Goal: Task Accomplishment & Management: Complete application form

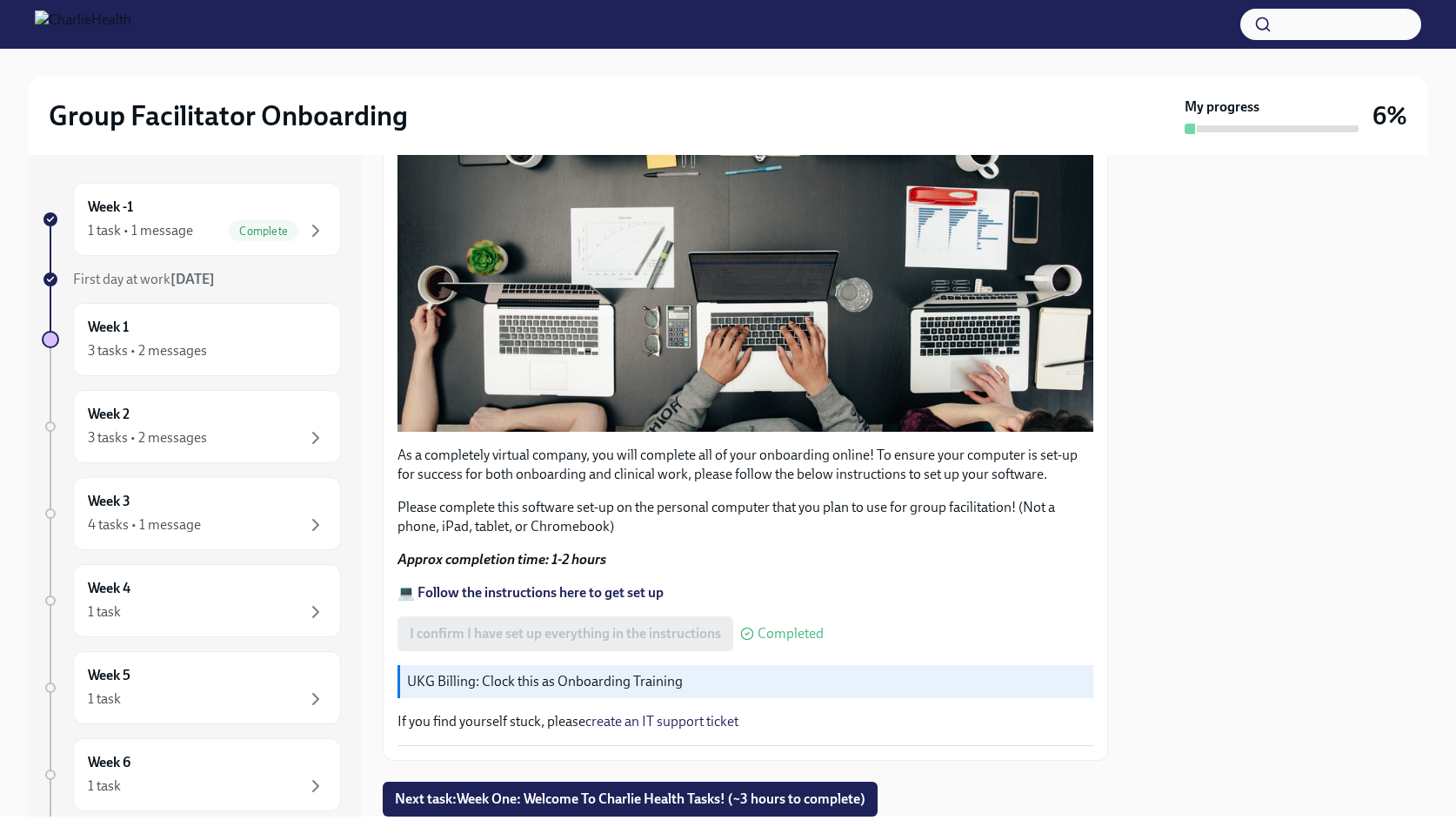
scroll to position [418, 0]
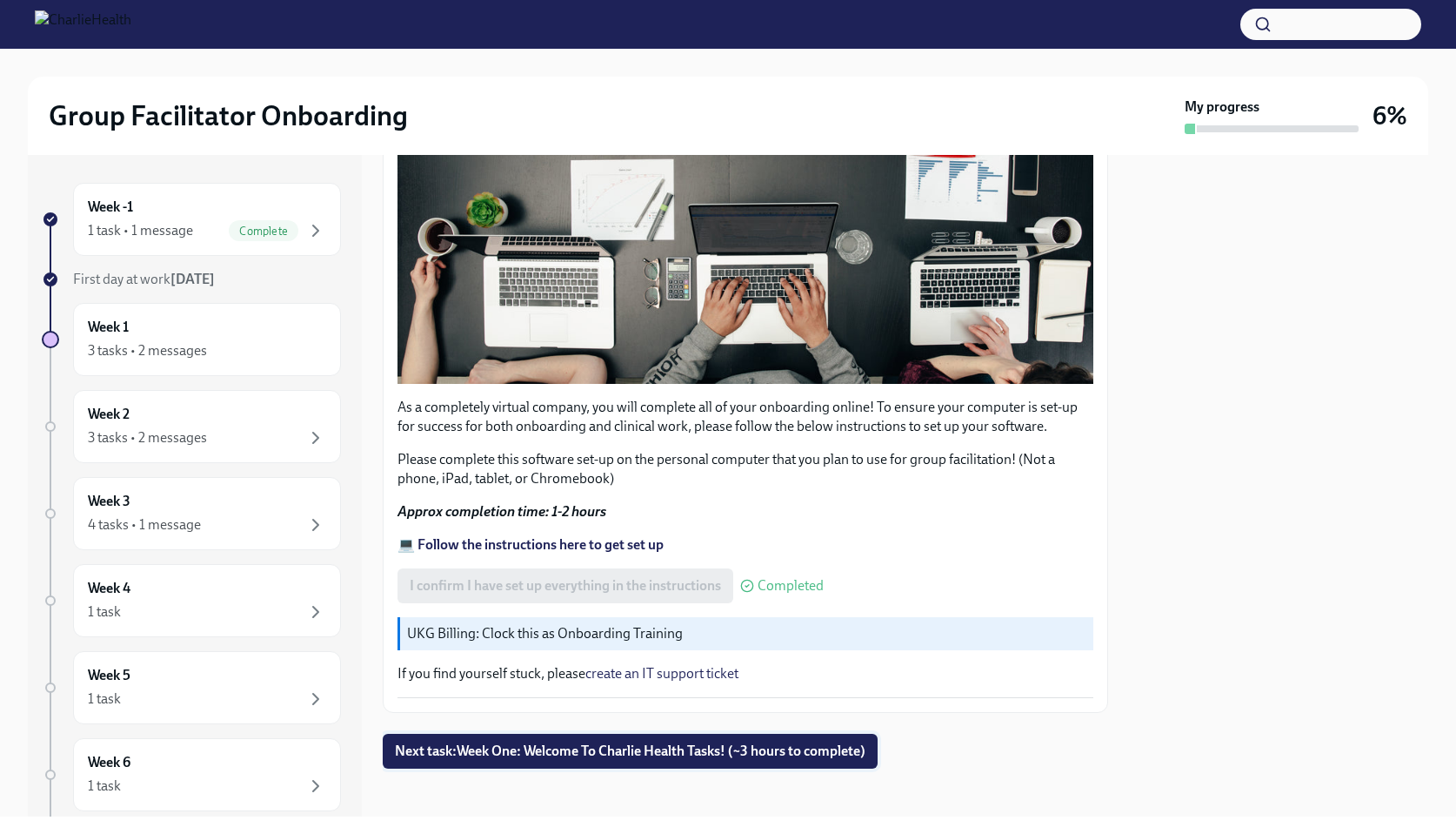
click at [636, 742] on span "Next task : Week One: Welcome To Charlie Health Tasks! (~3 hours to complete)" at bounding box center [630, 750] width 471 height 17
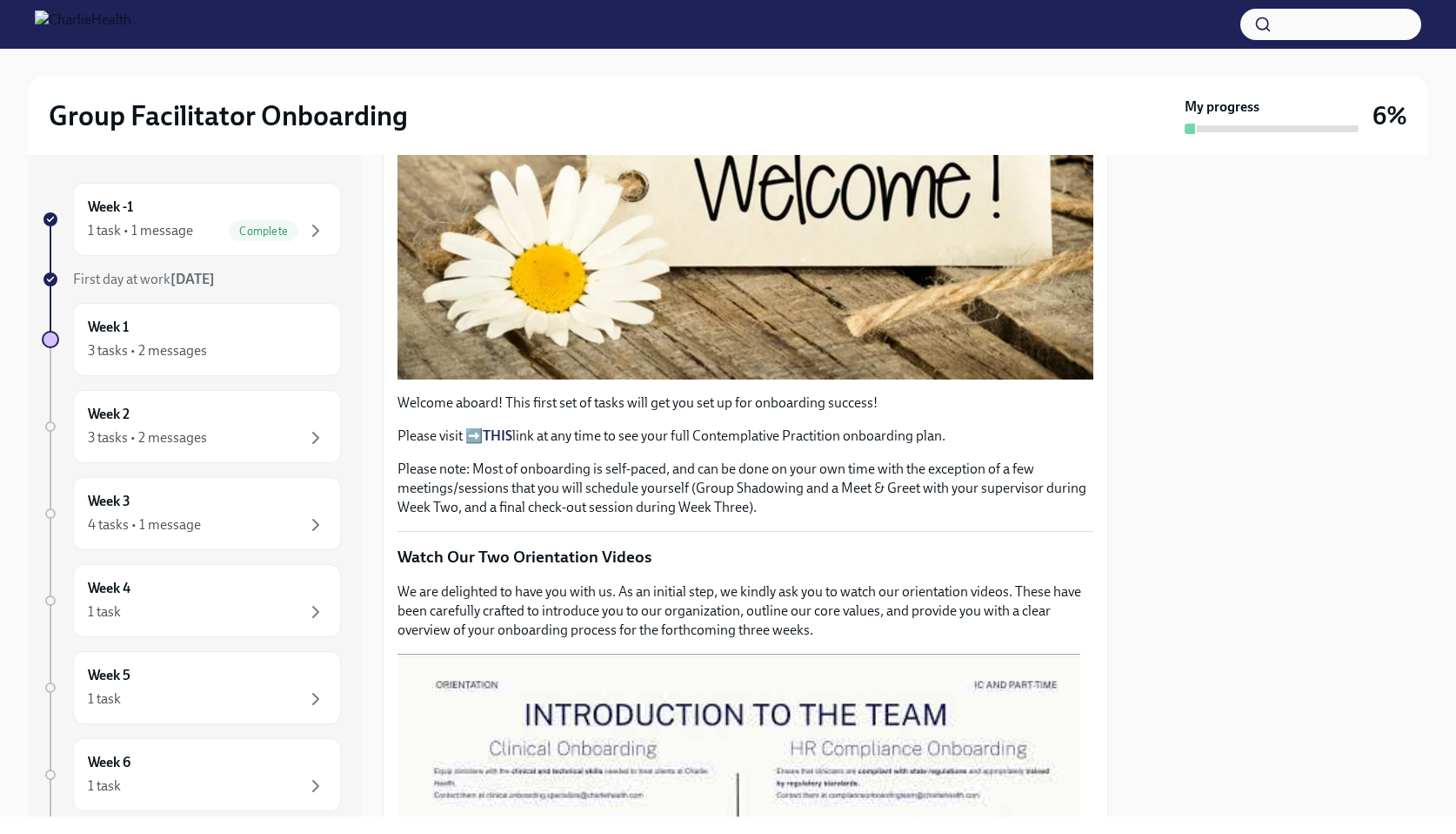
scroll to position [696, 0]
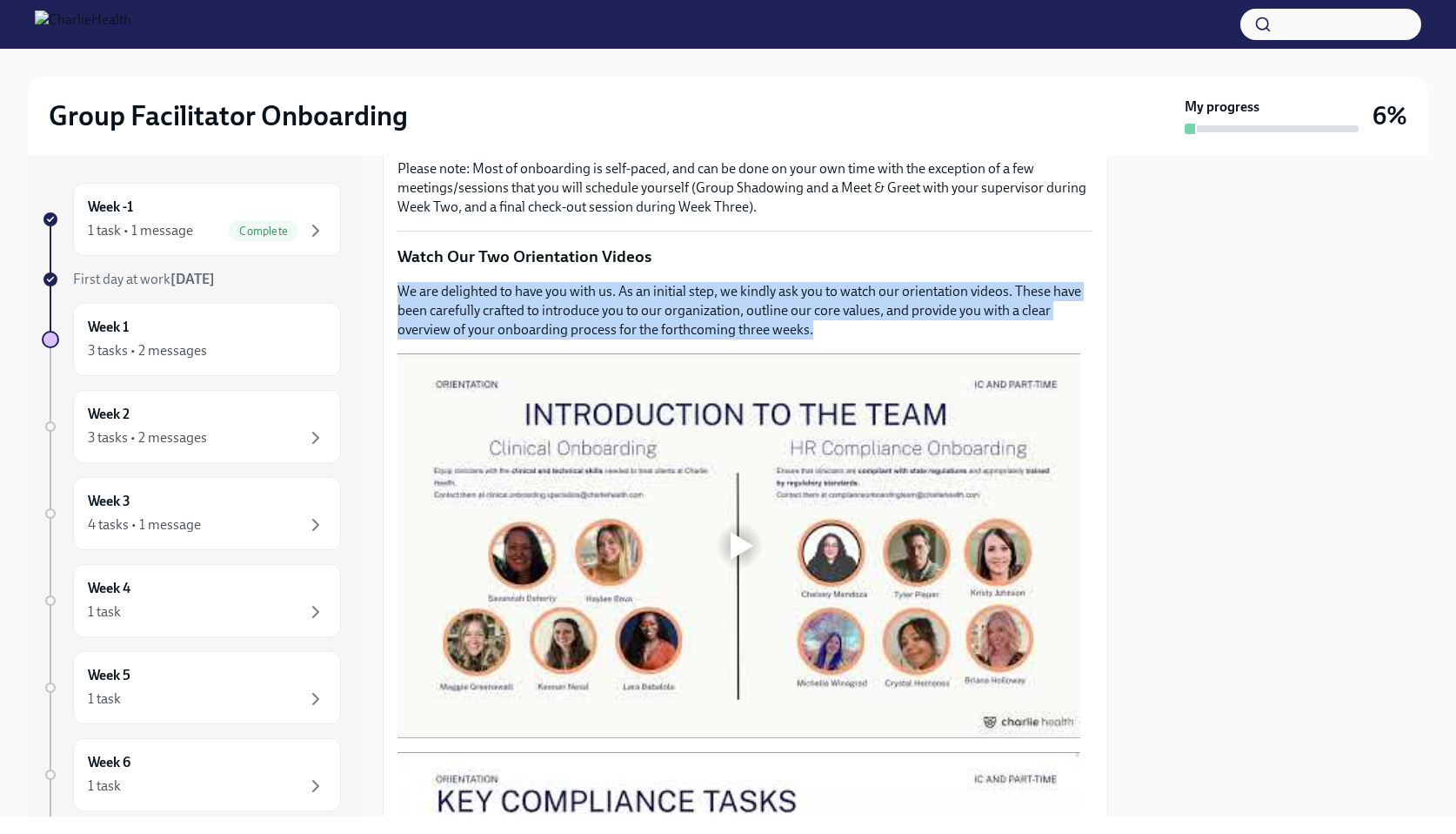
click at [751, 532] on div at bounding box center [742, 546] width 23 height 28
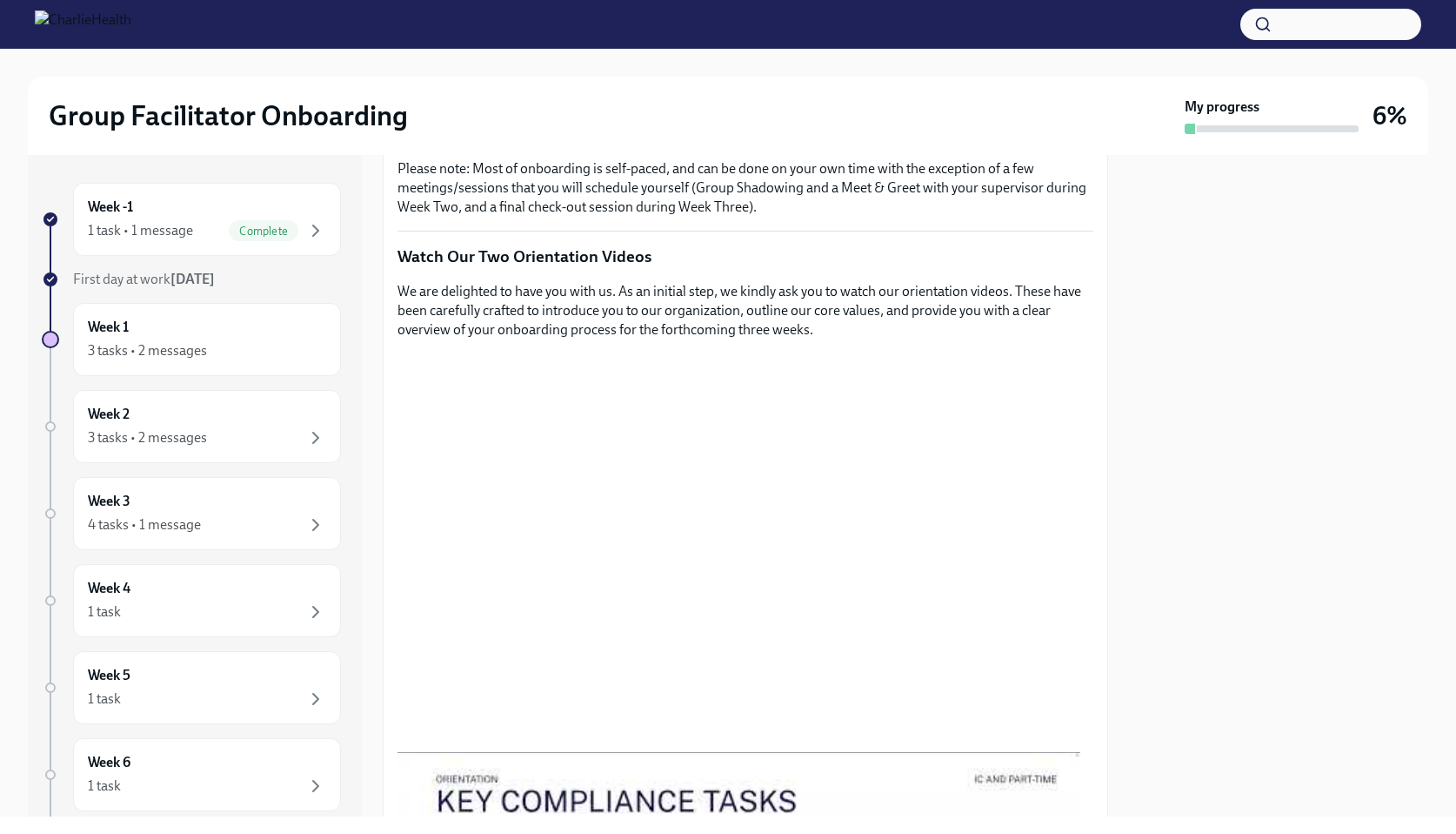
click at [1110, 338] on div "Week -1 1 task • 1 message Complete First day at work [DATE] Week 1 3 tasks • 2…" at bounding box center [728, 485] width 1400 height 662
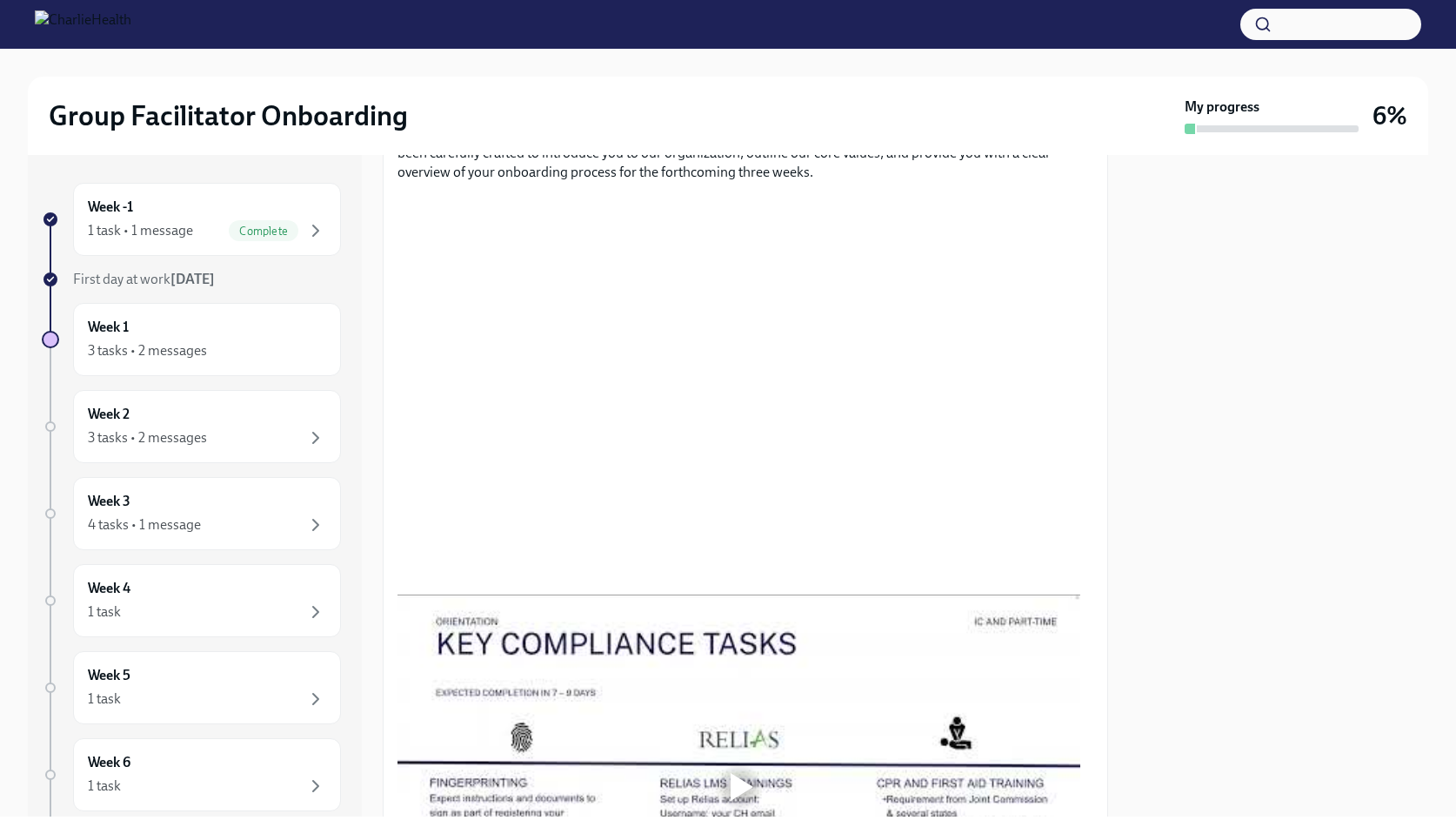
scroll to position [865, 0]
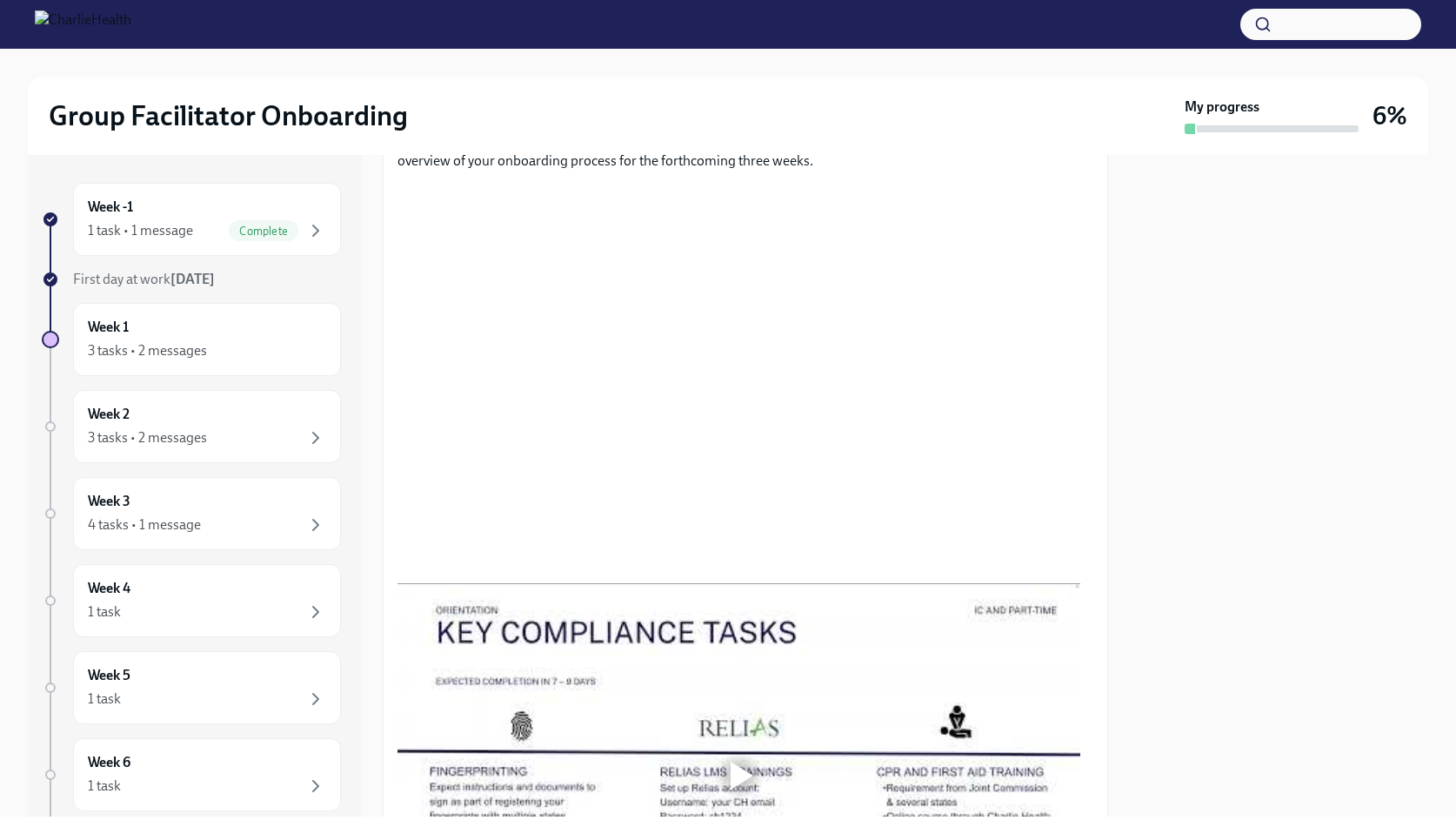
click at [1211, 273] on div at bounding box center [1279, 485] width 299 height 662
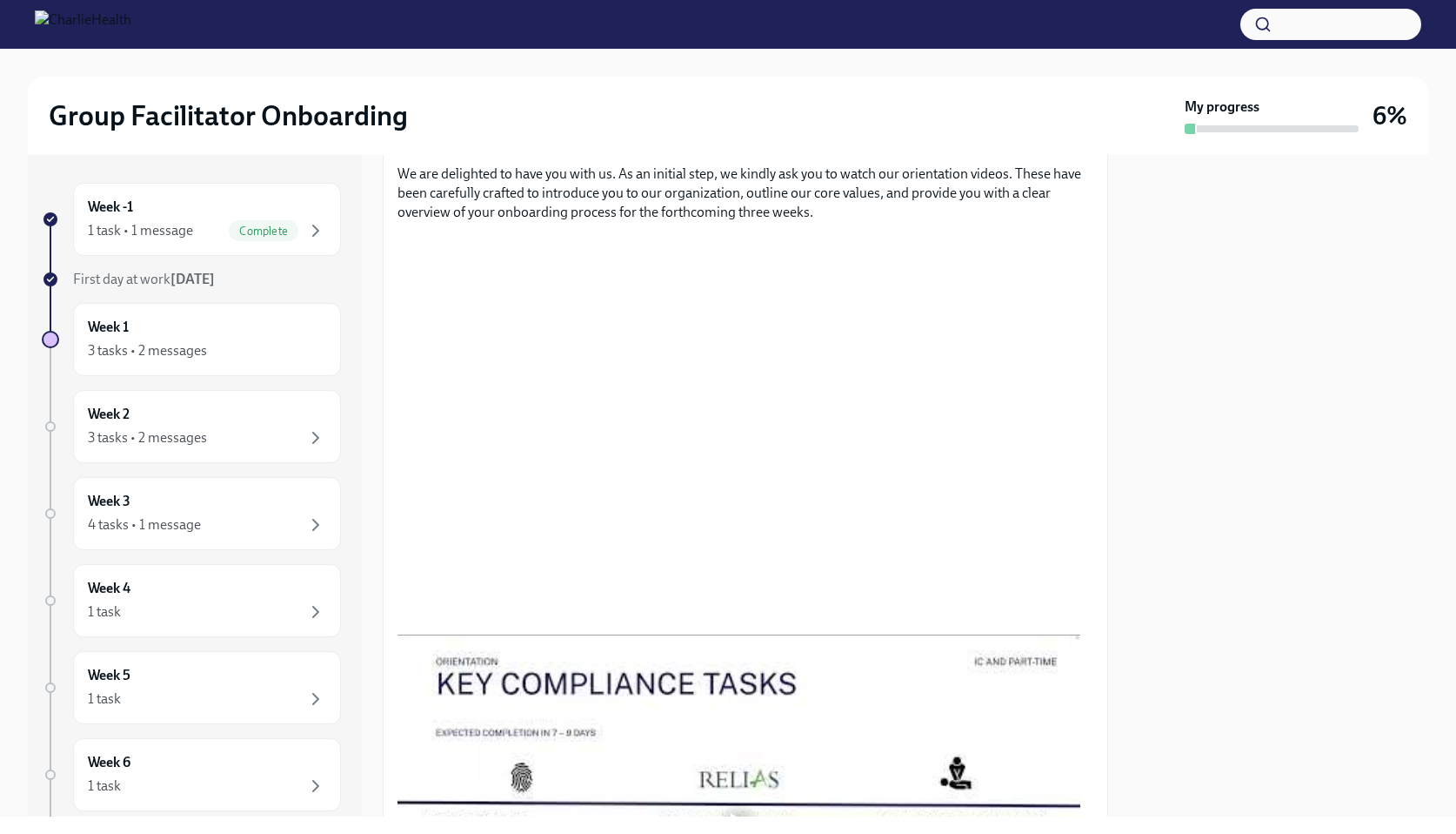
click at [1230, 486] on div at bounding box center [1279, 485] width 299 height 662
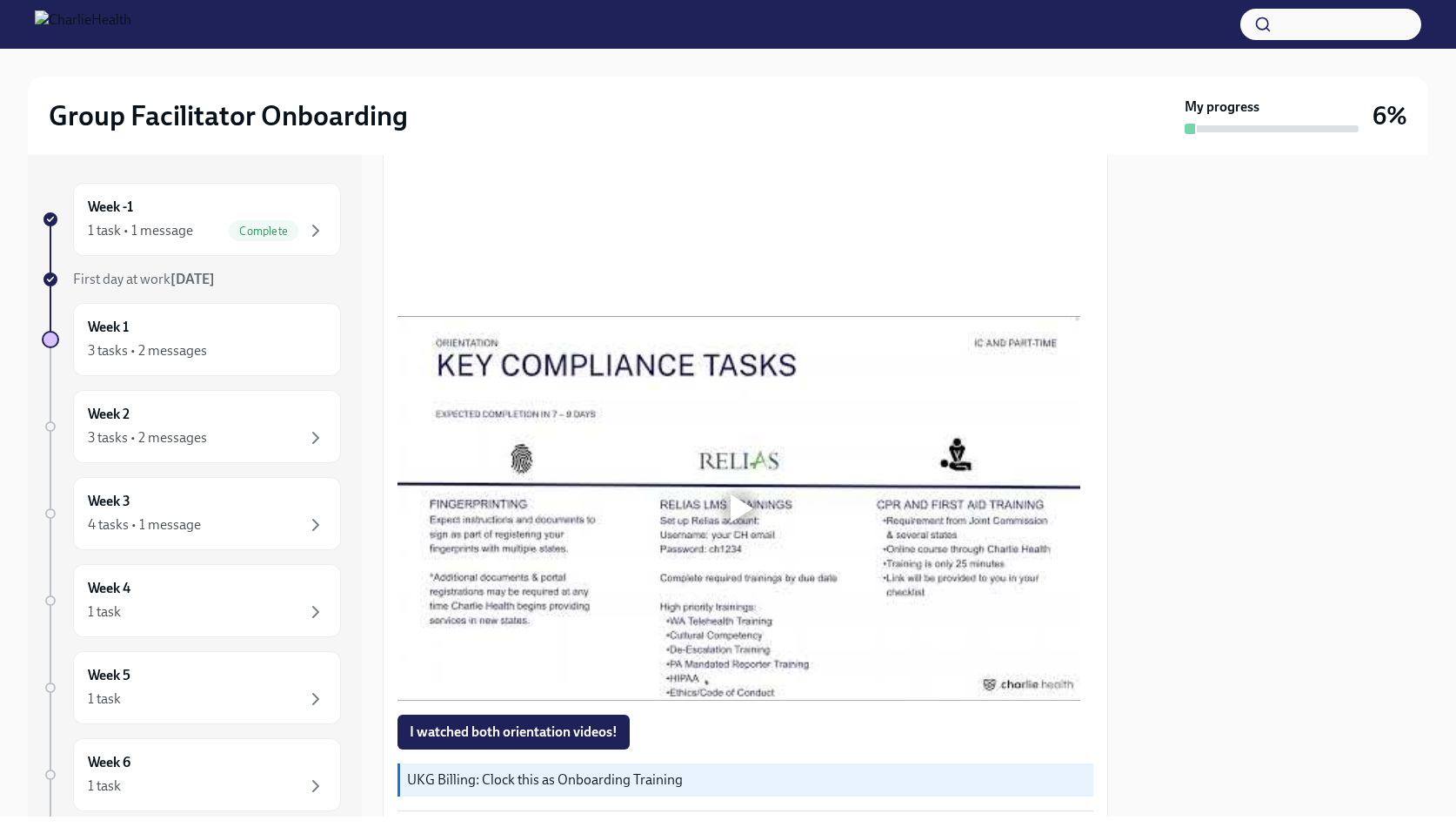
scroll to position [1193, 0]
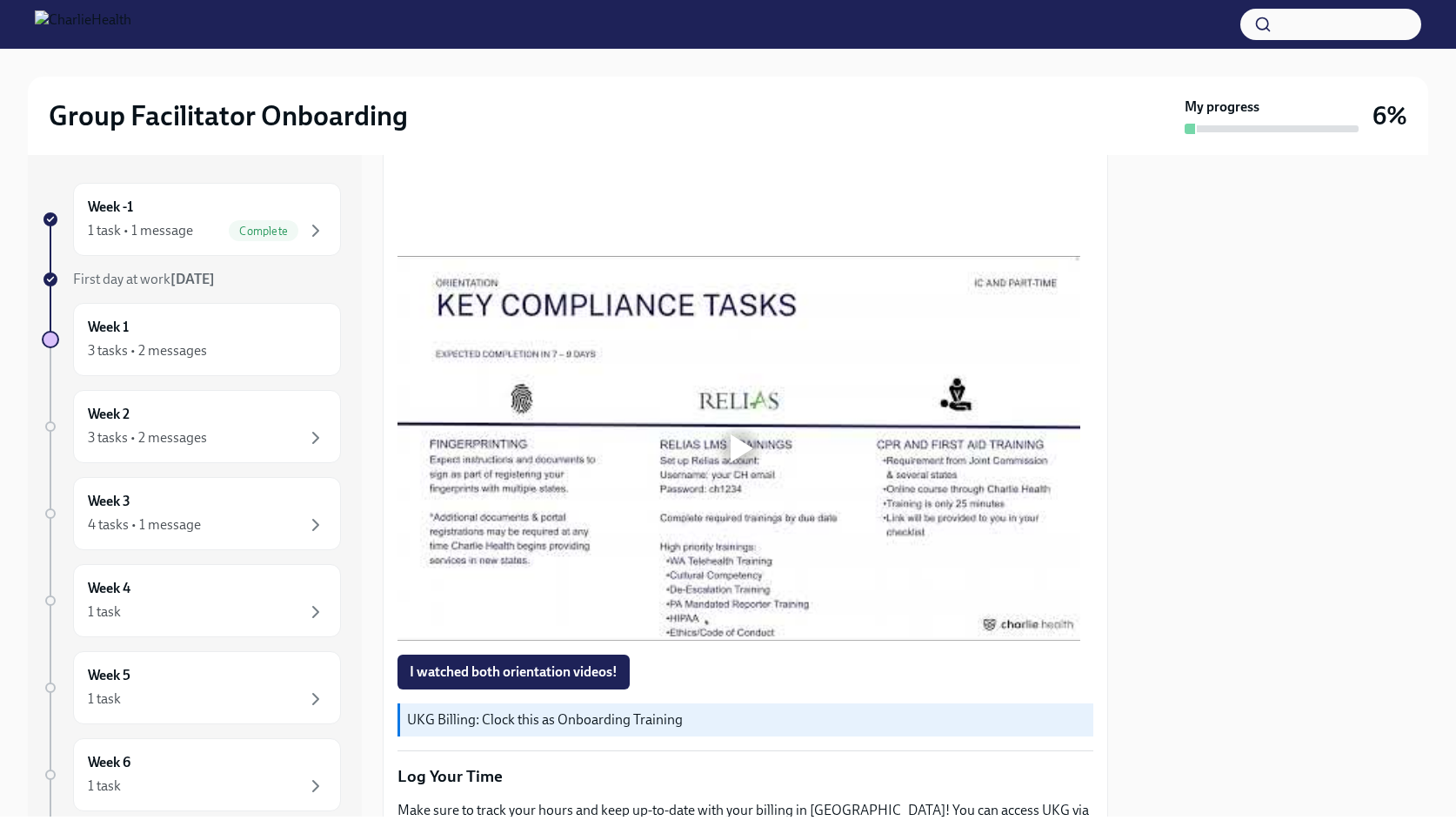
click at [742, 441] on div at bounding box center [742, 448] width 23 height 28
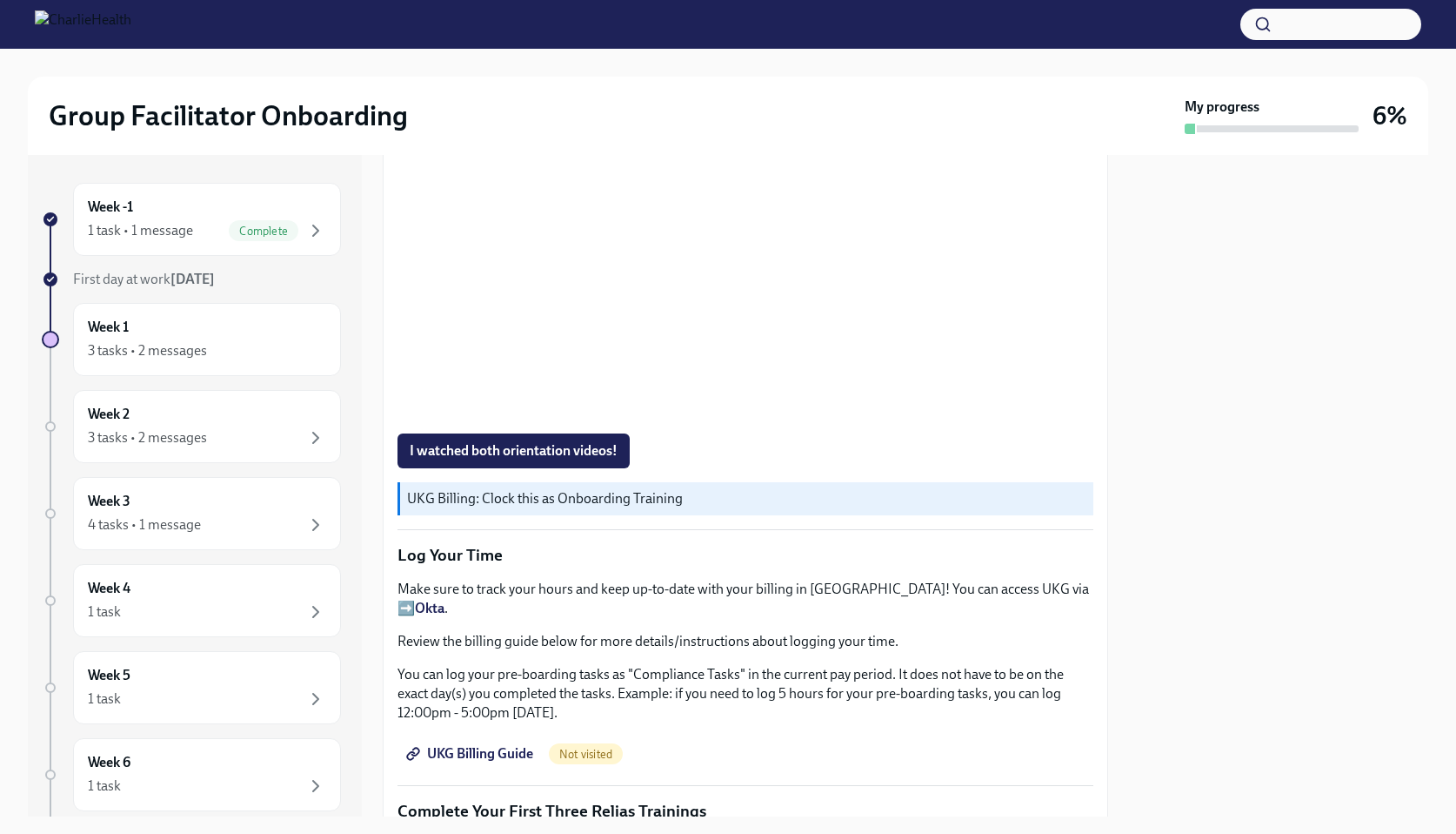
scroll to position [1408, 0]
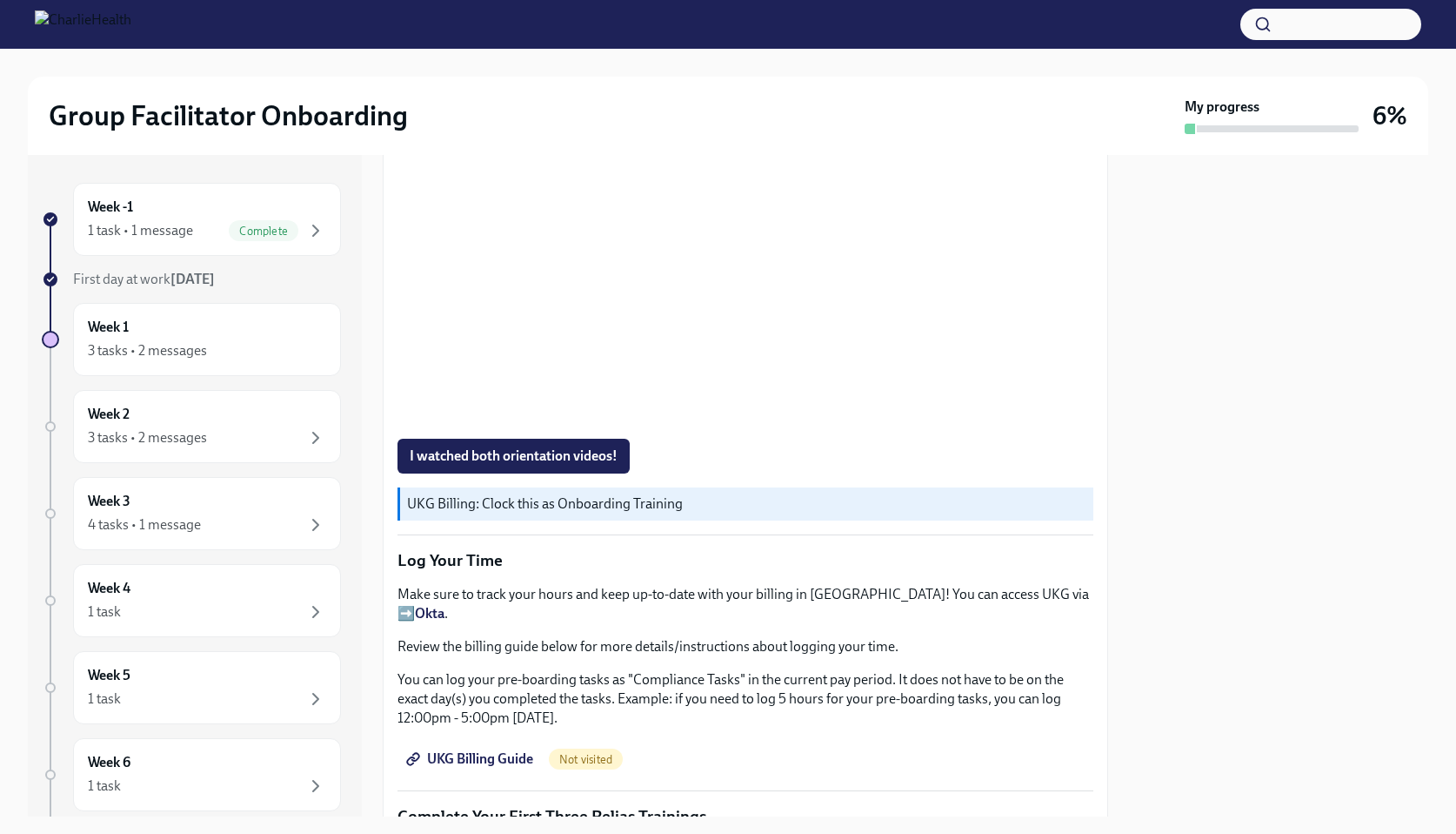
click at [1242, 328] on div at bounding box center [1279, 485] width 299 height 662
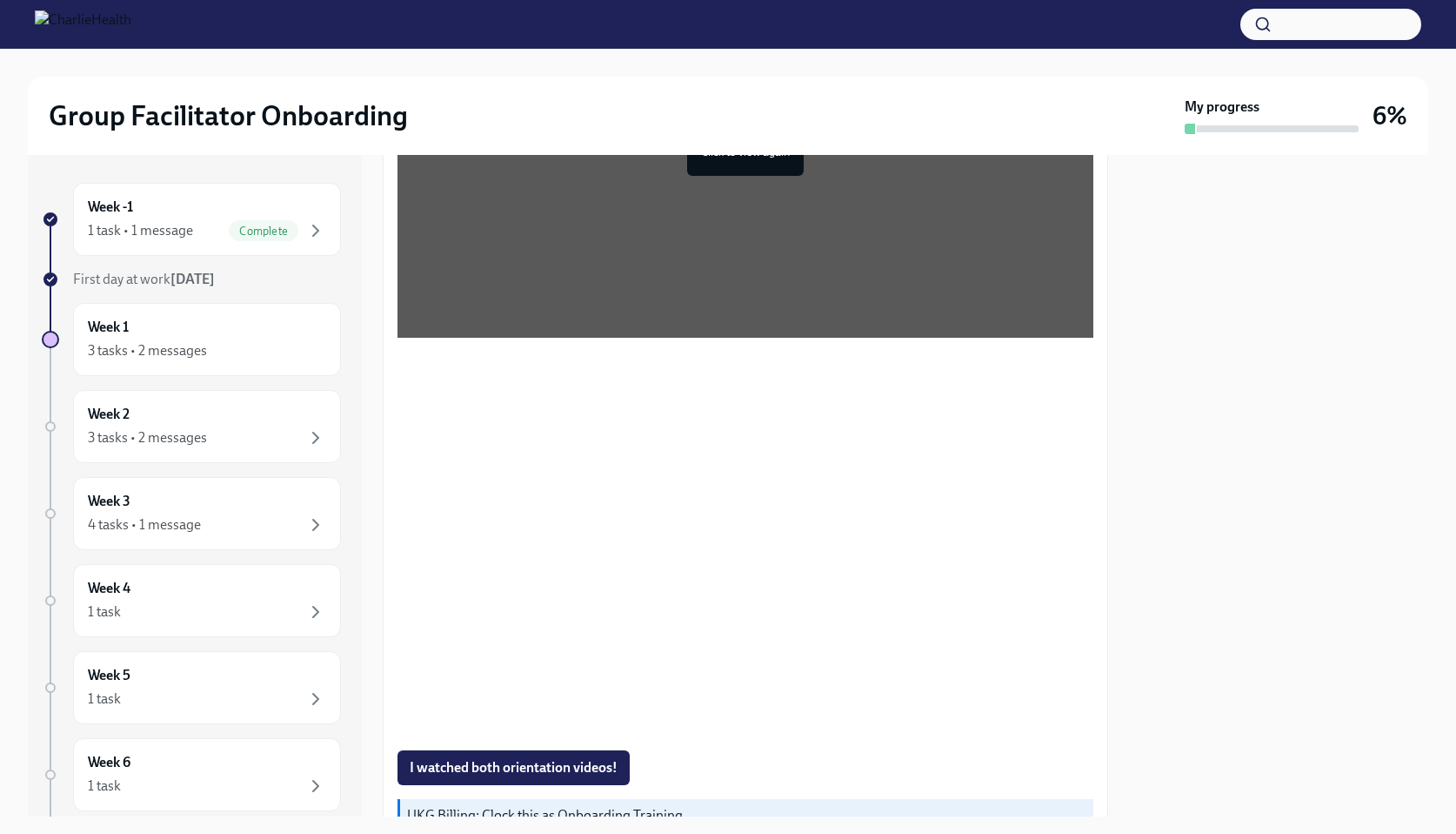
scroll to position [1139, 0]
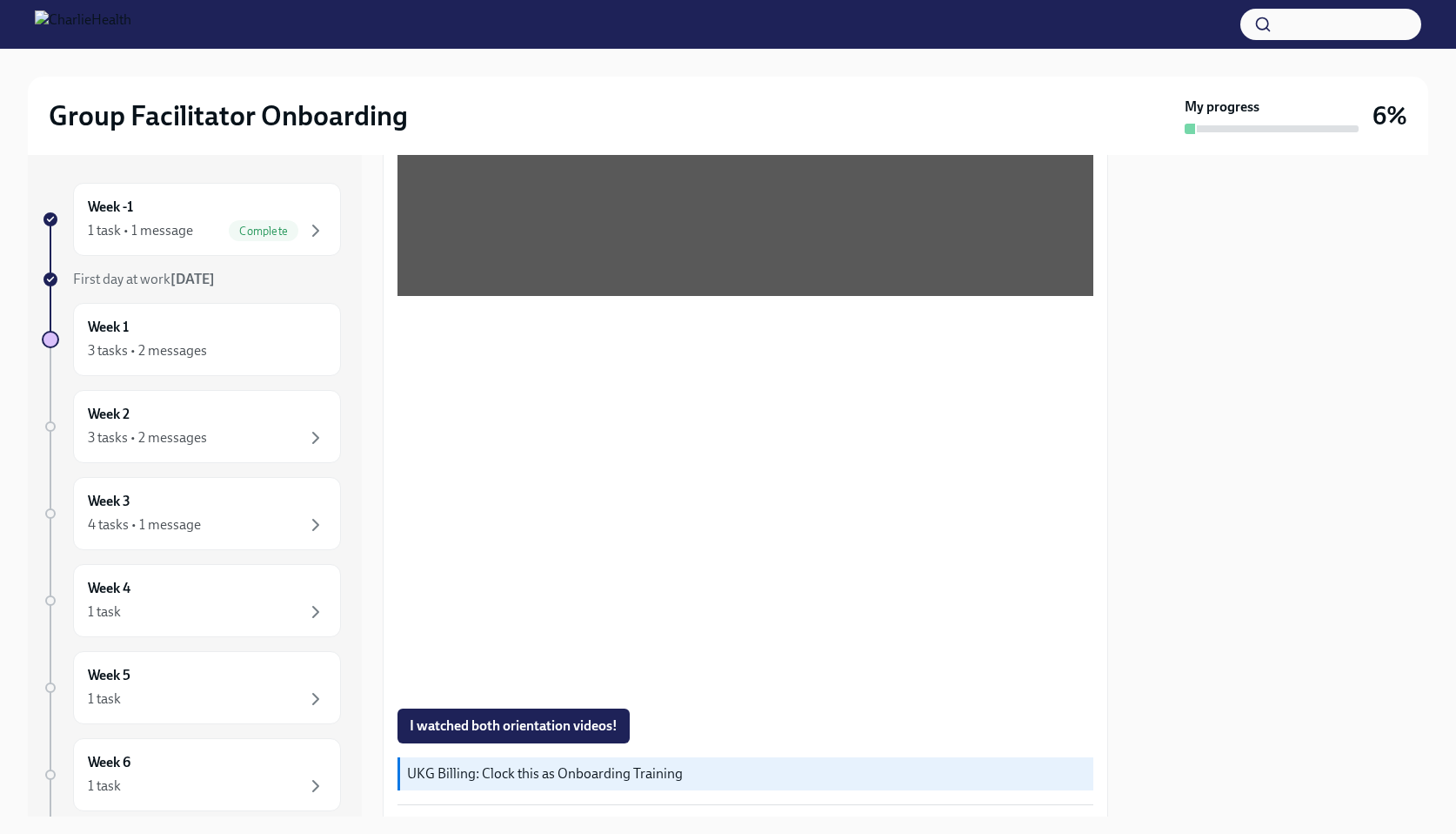
click at [1242, 586] on div at bounding box center [1279, 485] width 299 height 662
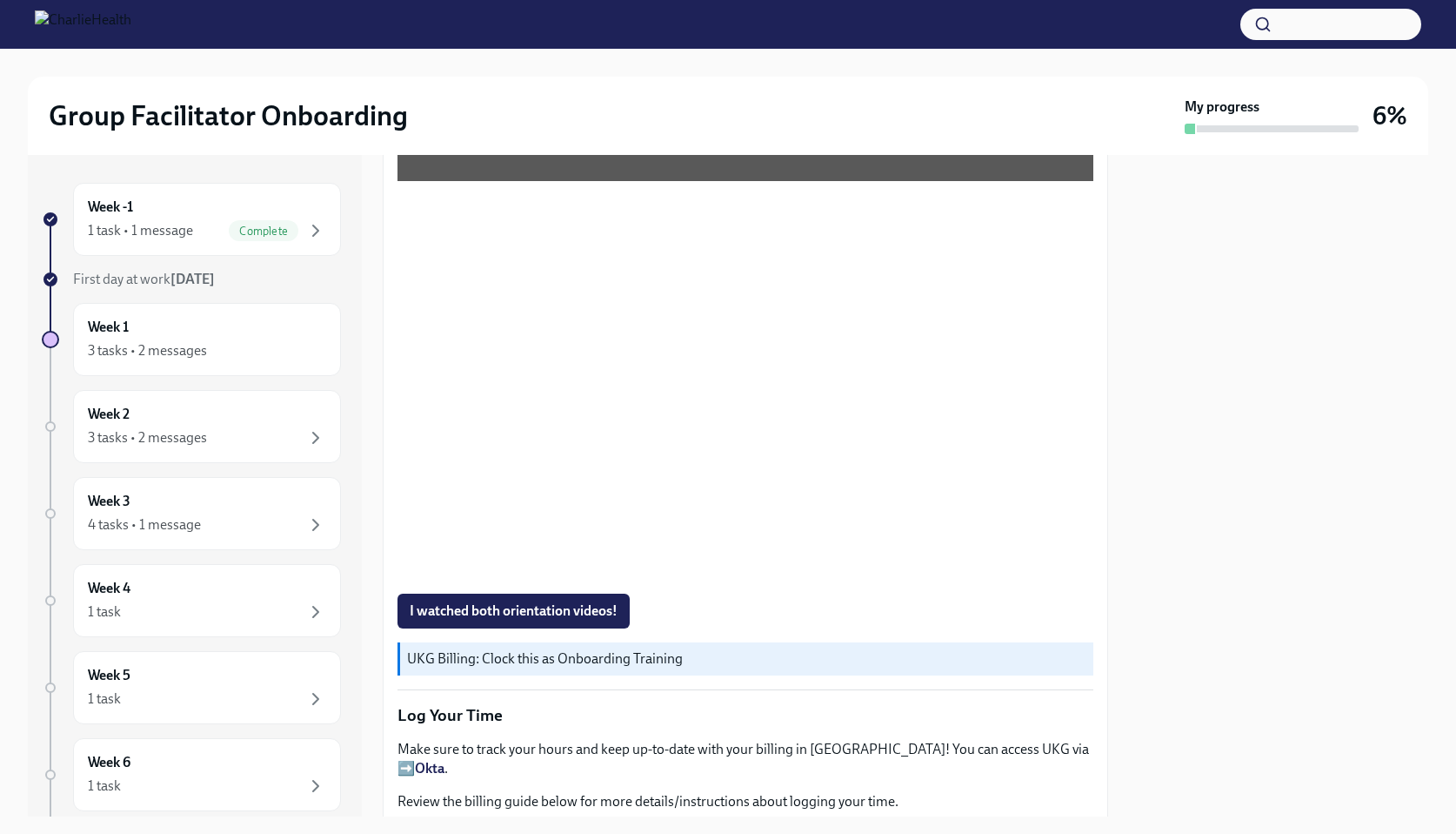
scroll to position [1488, 0]
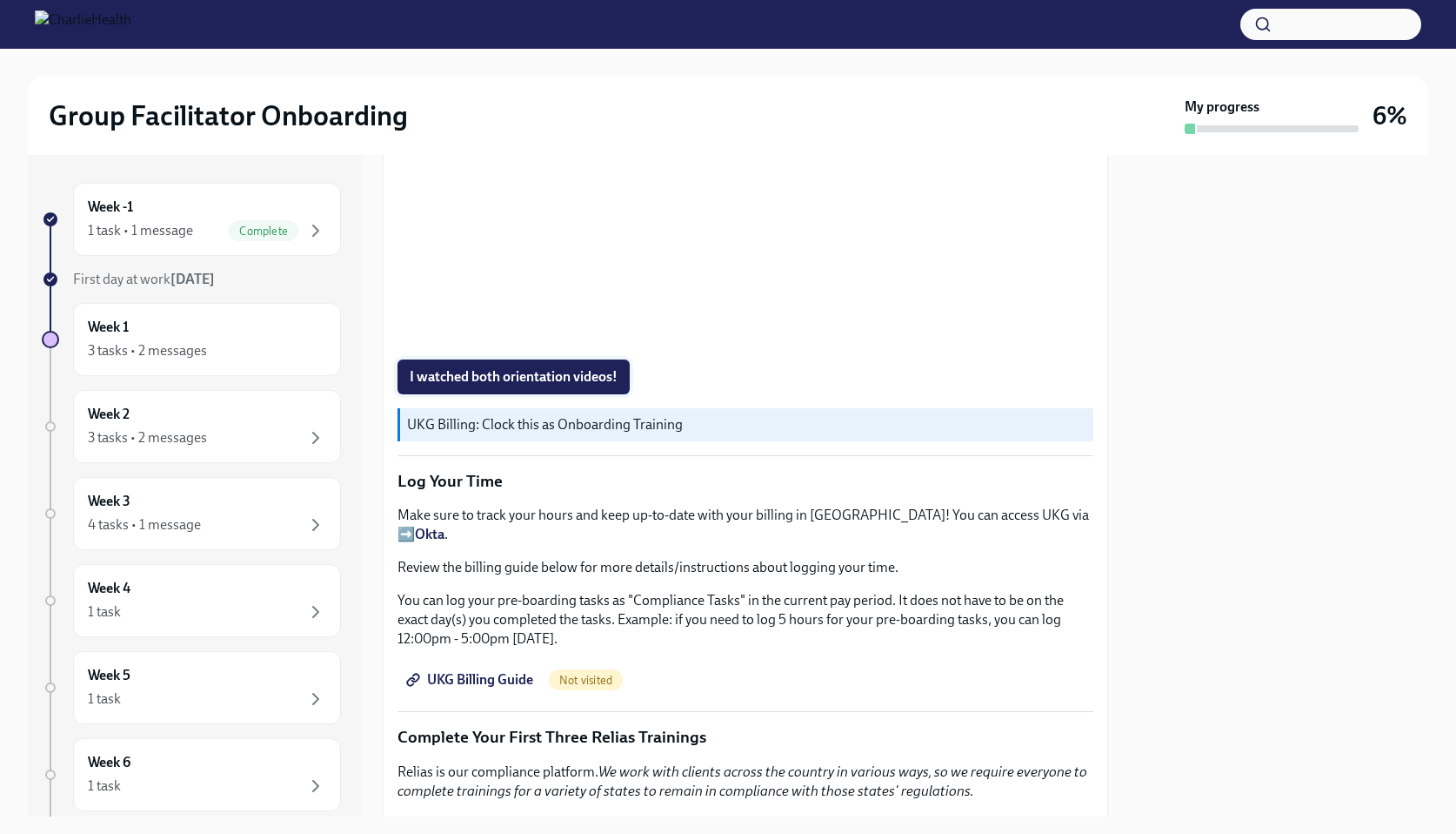
click at [436, 369] on span "I watched both orientation videos!" at bounding box center [513, 376] width 208 height 17
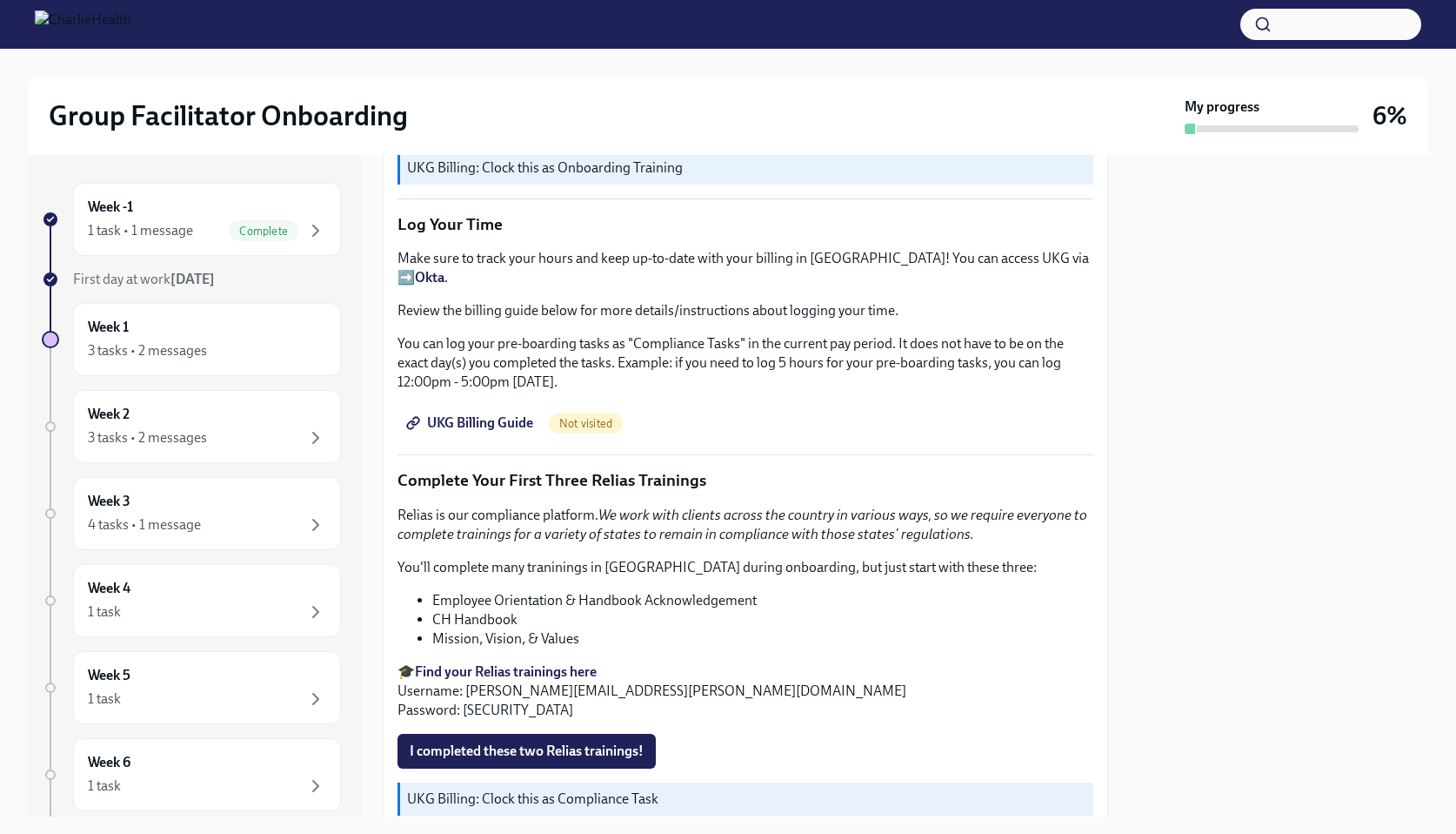
scroll to position [1752, 0]
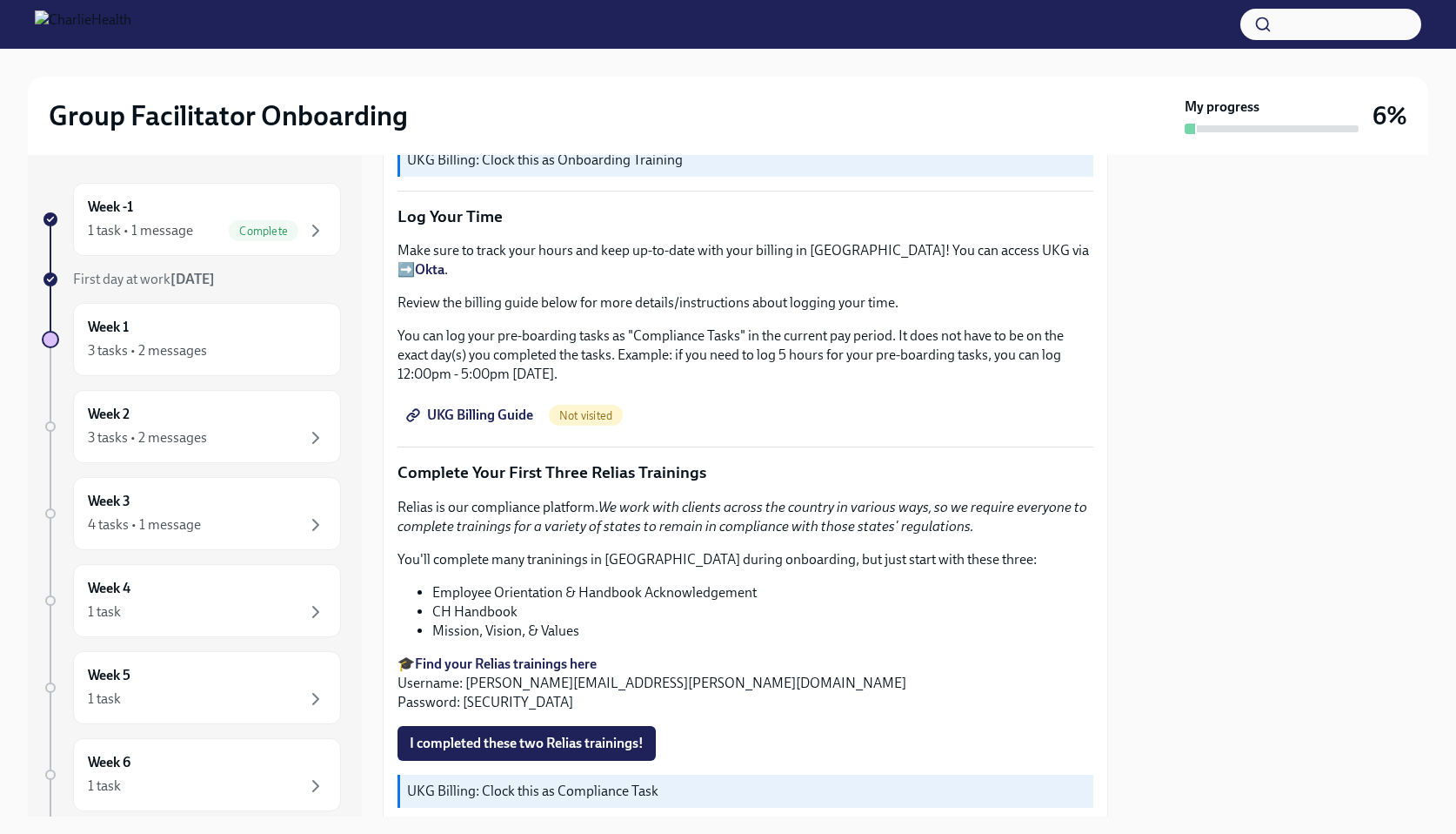
click at [461, 407] on span "UKG Billing Guide" at bounding box center [471, 415] width 123 height 17
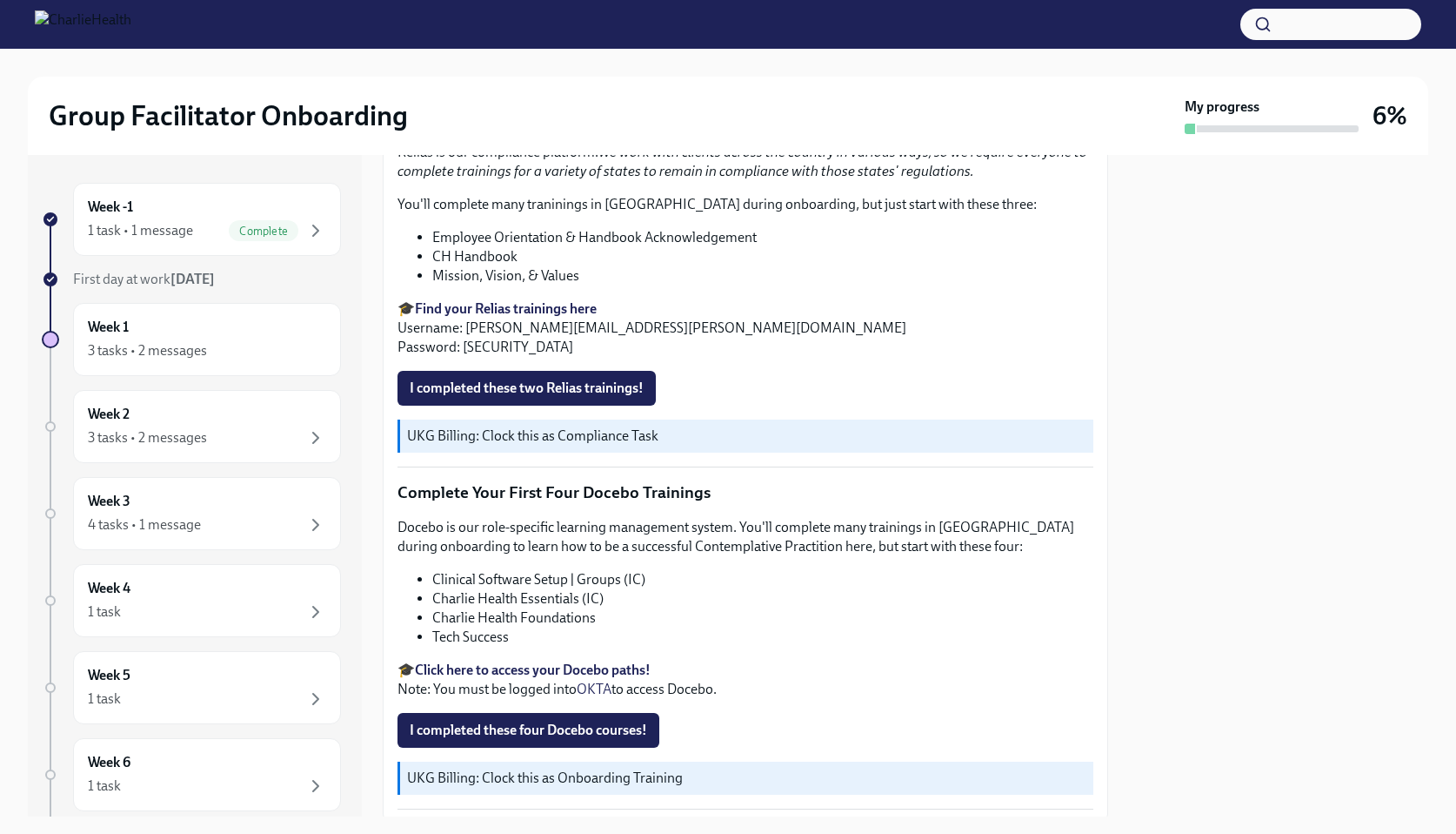
scroll to position [2103, 0]
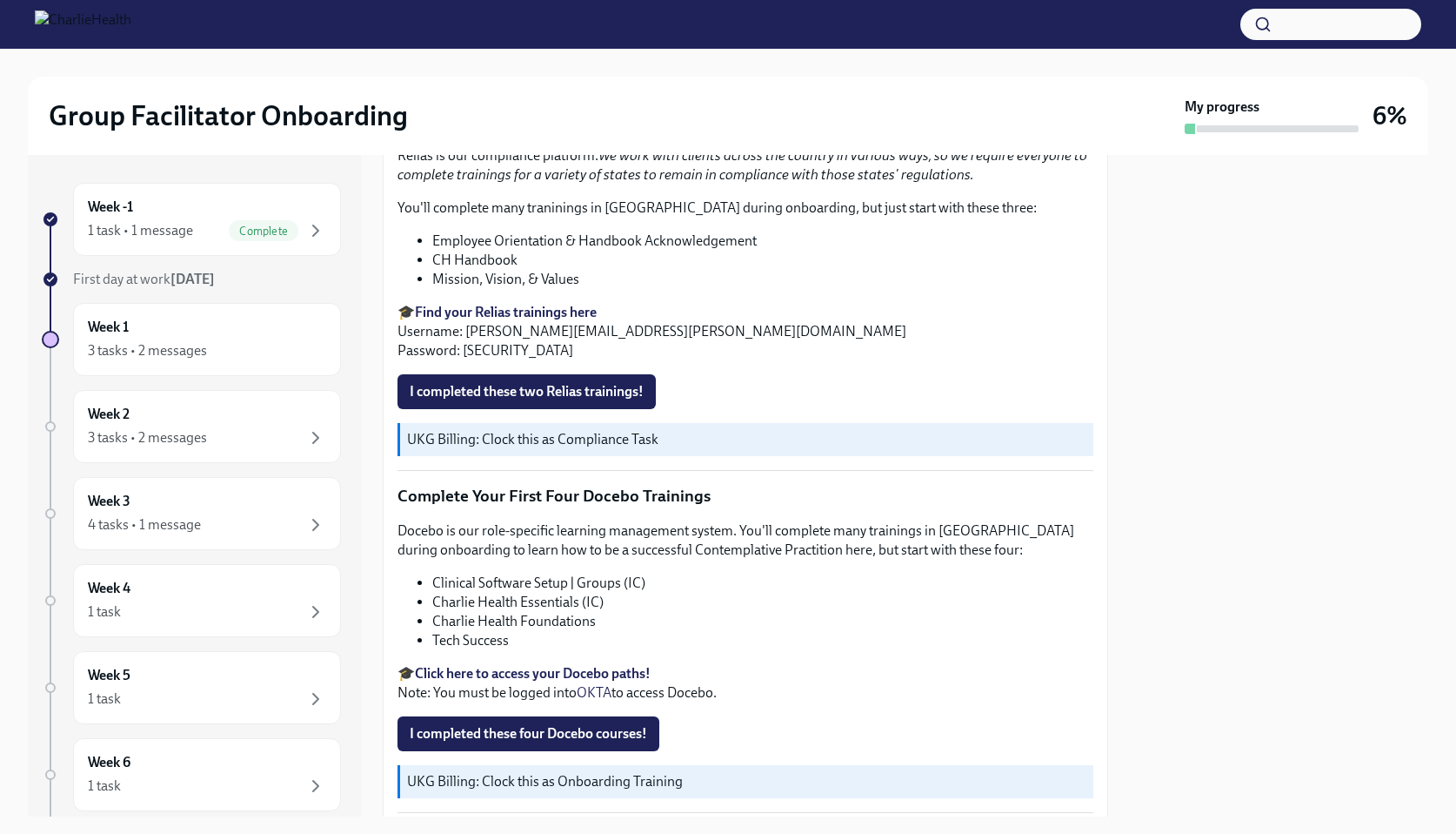
click at [466, 304] on strong "Find your Relias trainings here" at bounding box center [506, 312] width 182 height 17
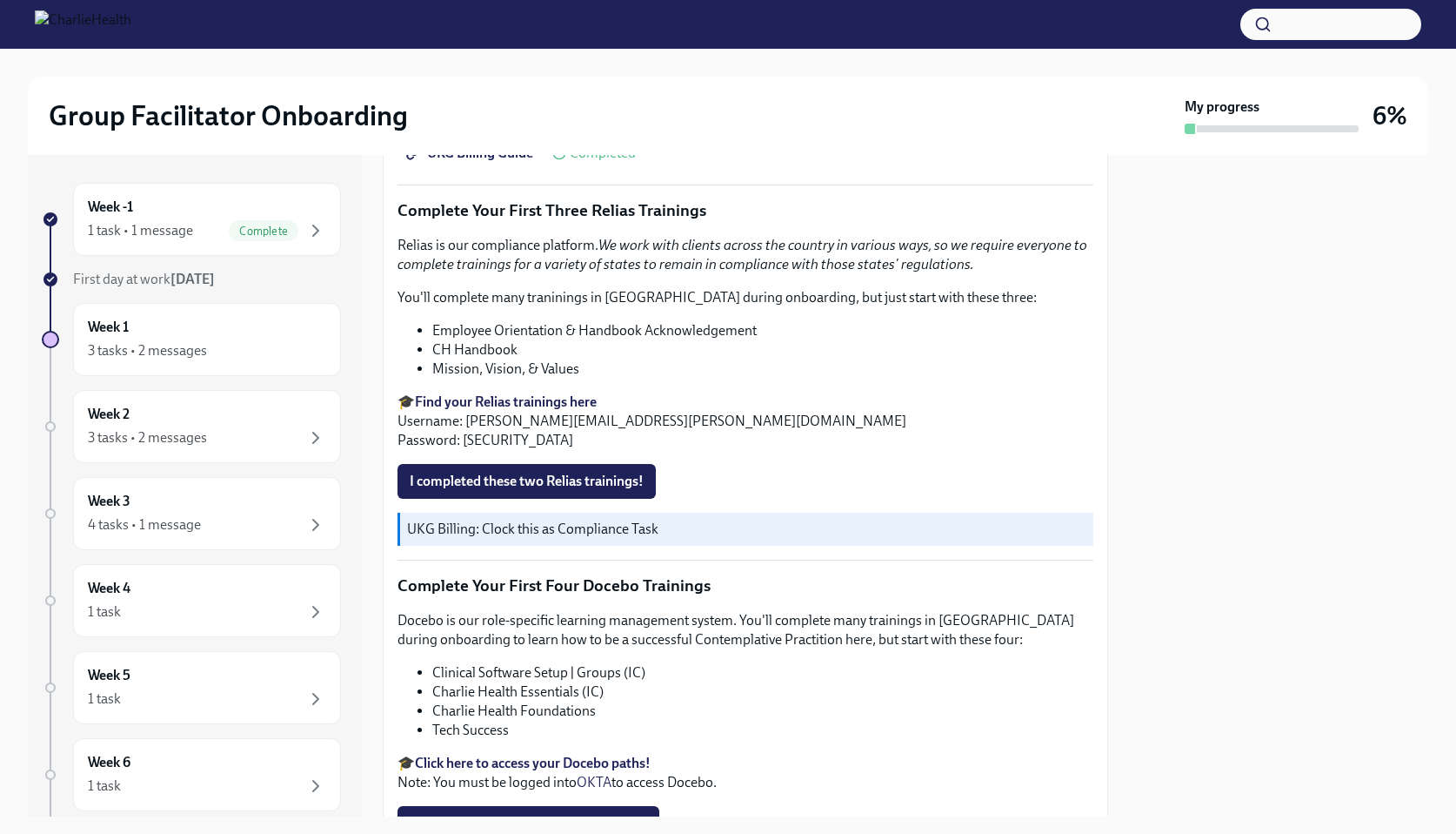
scroll to position [1980, 0]
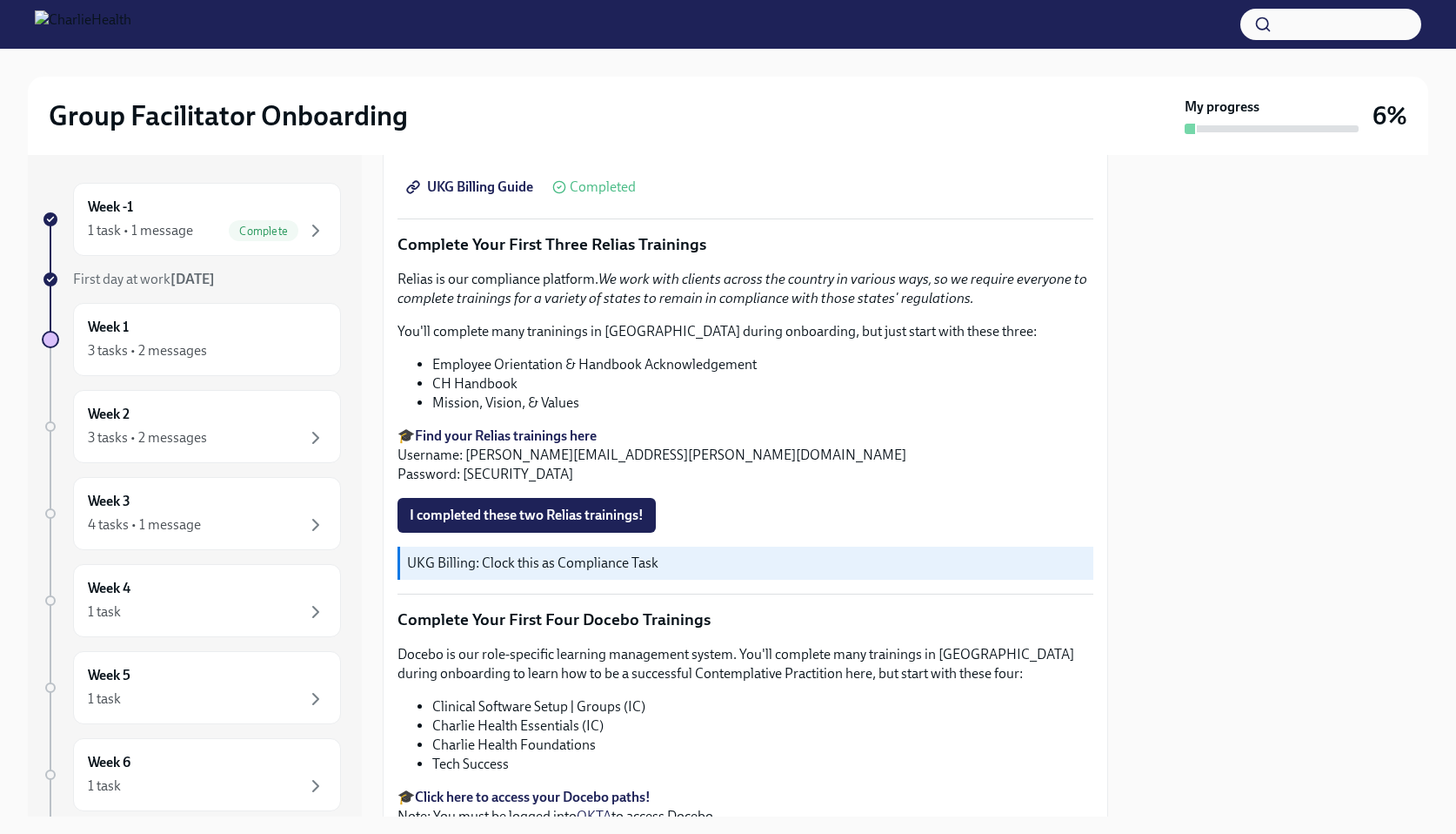
click at [479, 355] on li "Employee Orientation & Handbook Acknowledgement" at bounding box center [763, 364] width 661 height 19
click at [520, 506] on span "I completed these two Relias trainings!" at bounding box center [526, 514] width 234 height 17
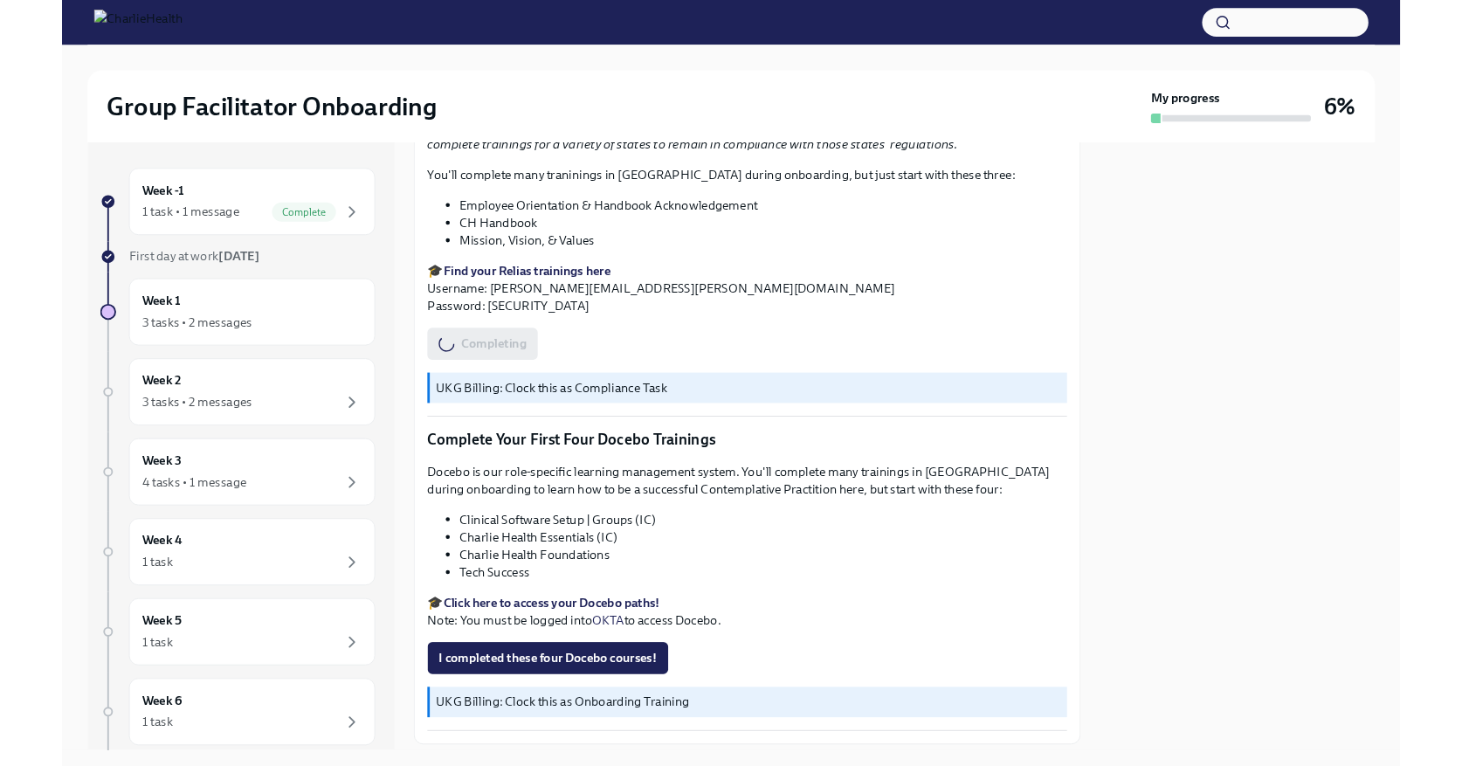
scroll to position [2207, 0]
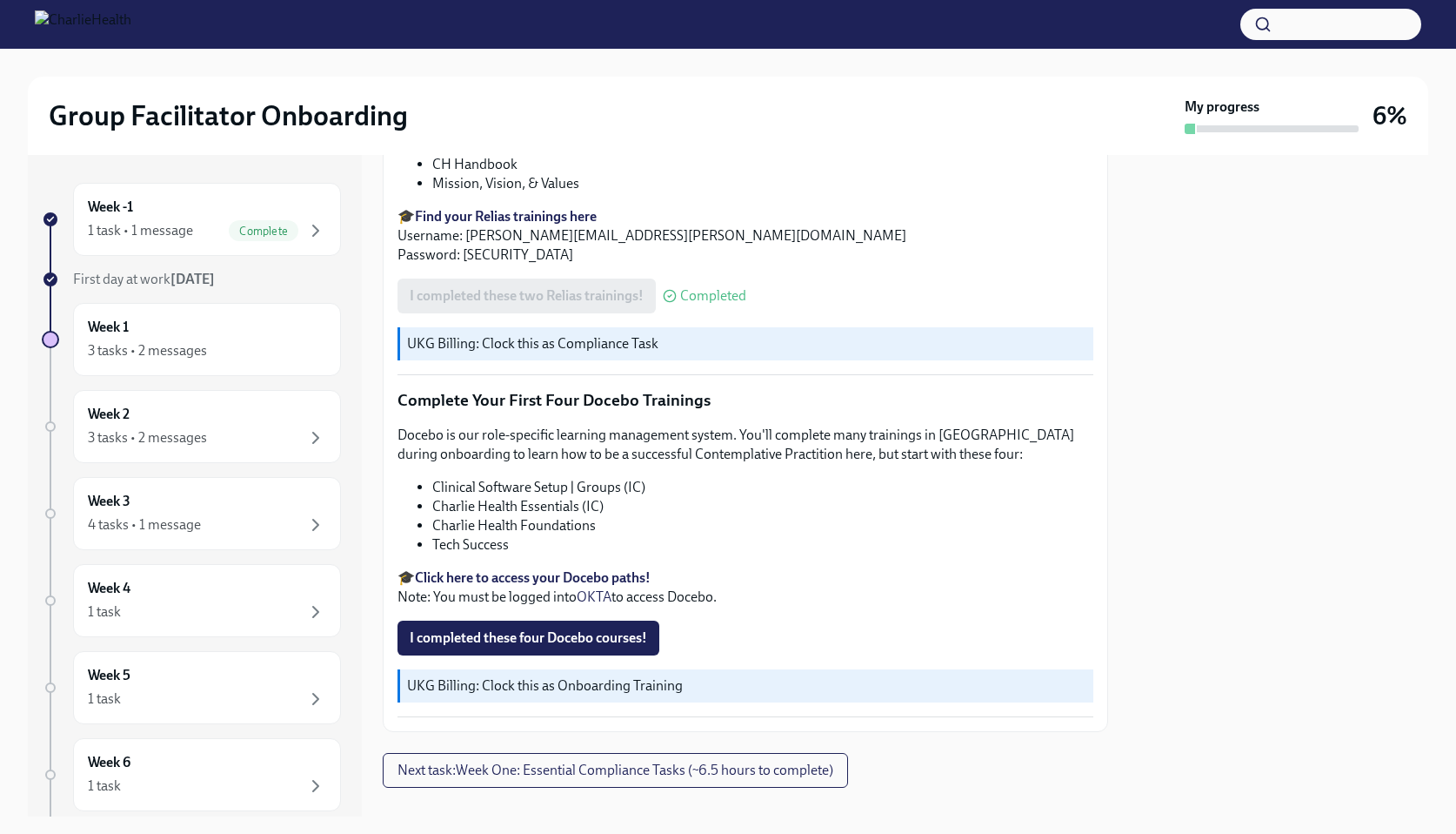
click at [512, 569] on strong "Click here to access your Docebo paths!" at bounding box center [533, 577] width 236 height 17
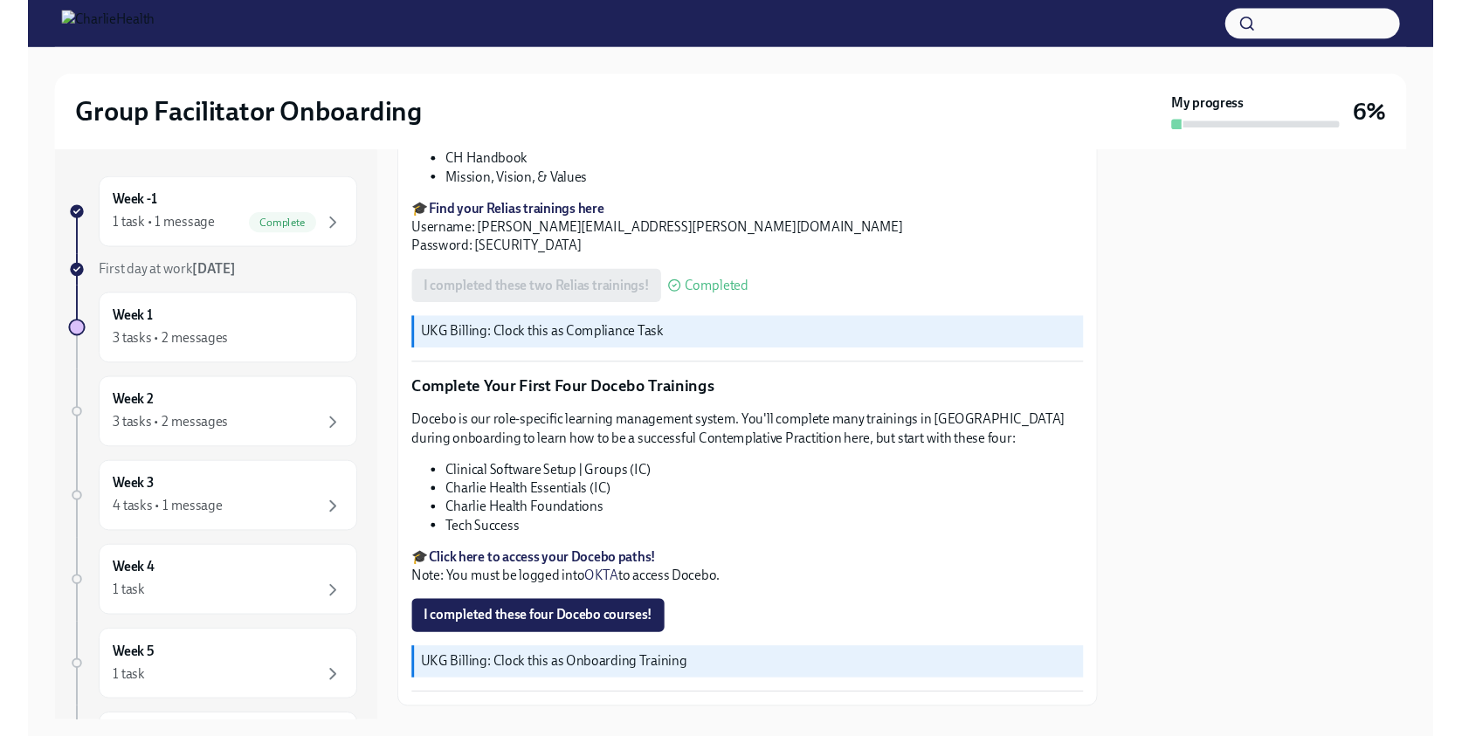
scroll to position [2268, 0]
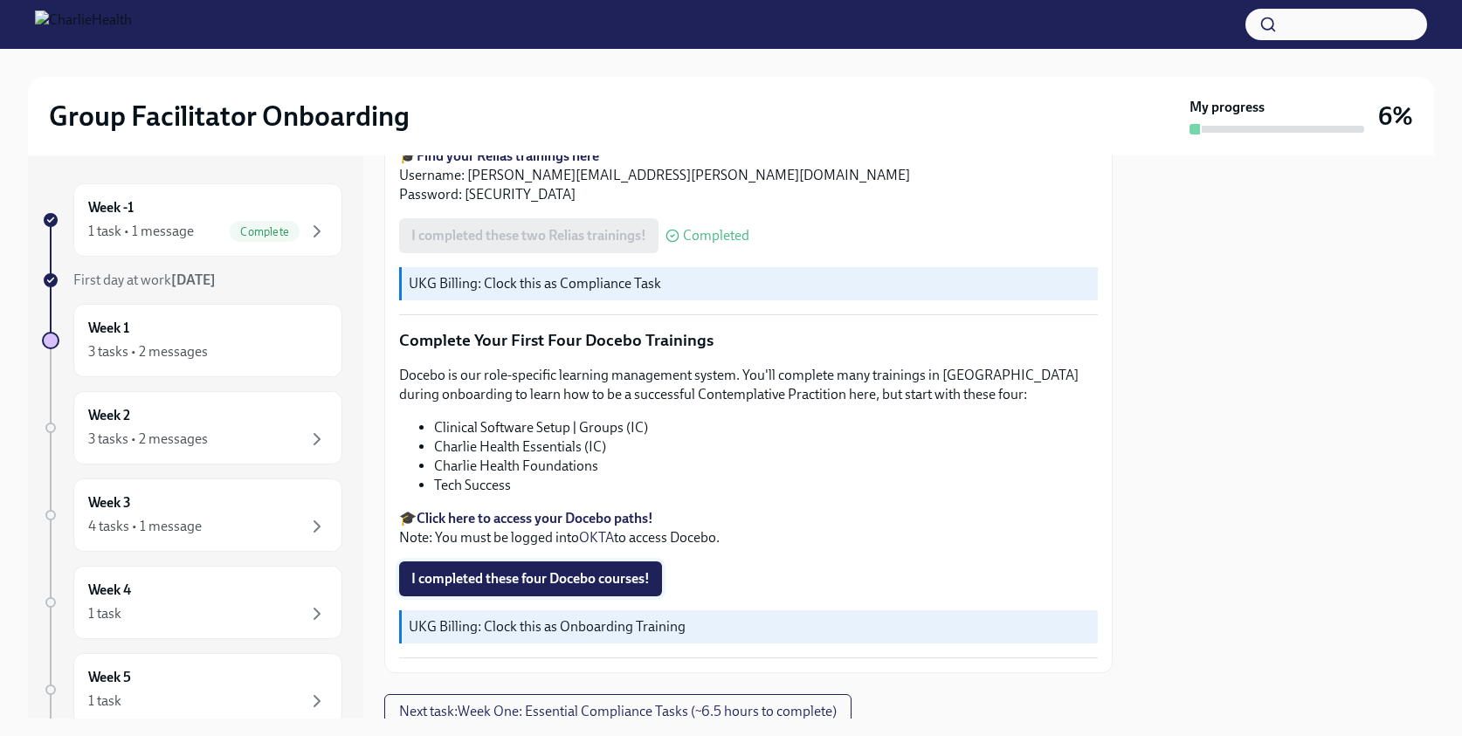
click at [582, 562] on button "I completed these four Docebo courses!" at bounding box center [530, 579] width 263 height 35
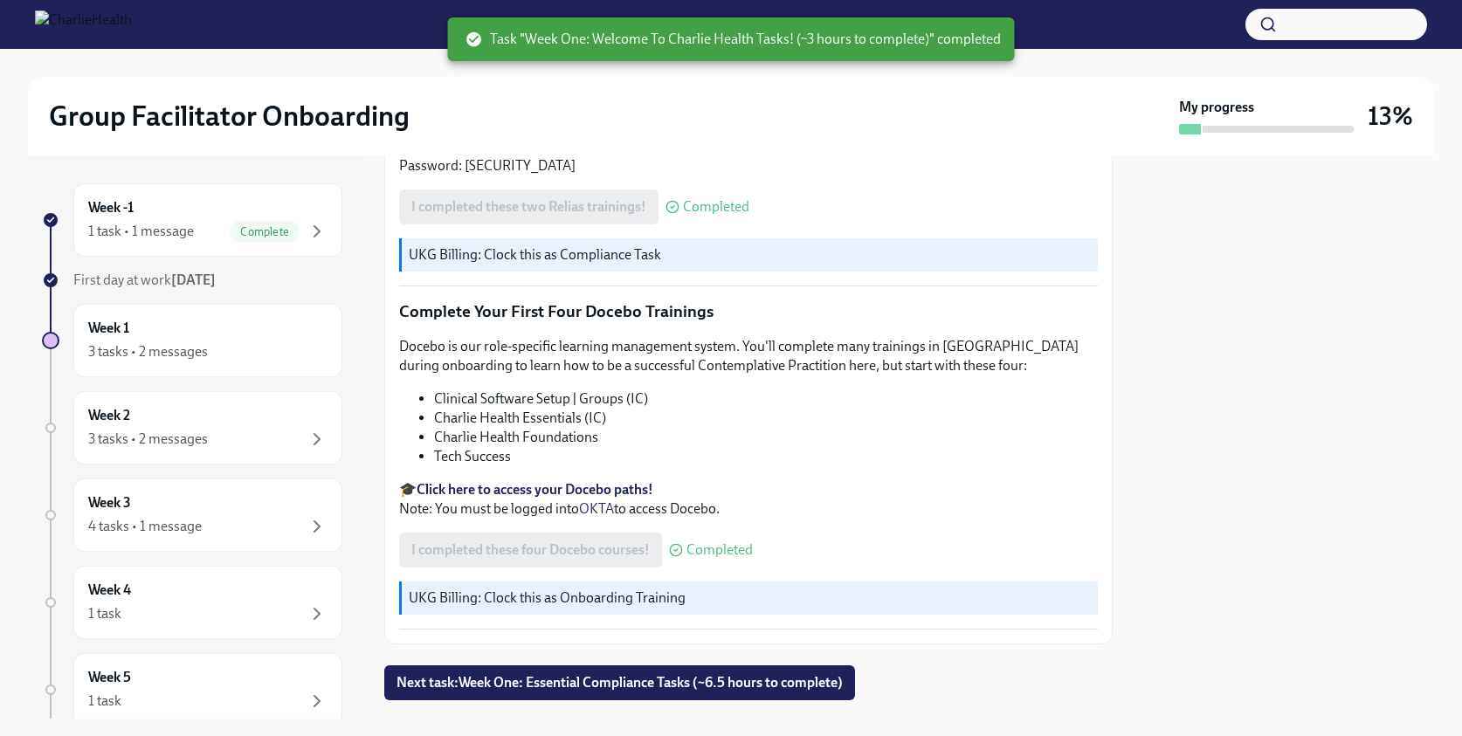
scroll to position [2308, 0]
